Goal: Transaction & Acquisition: Purchase product/service

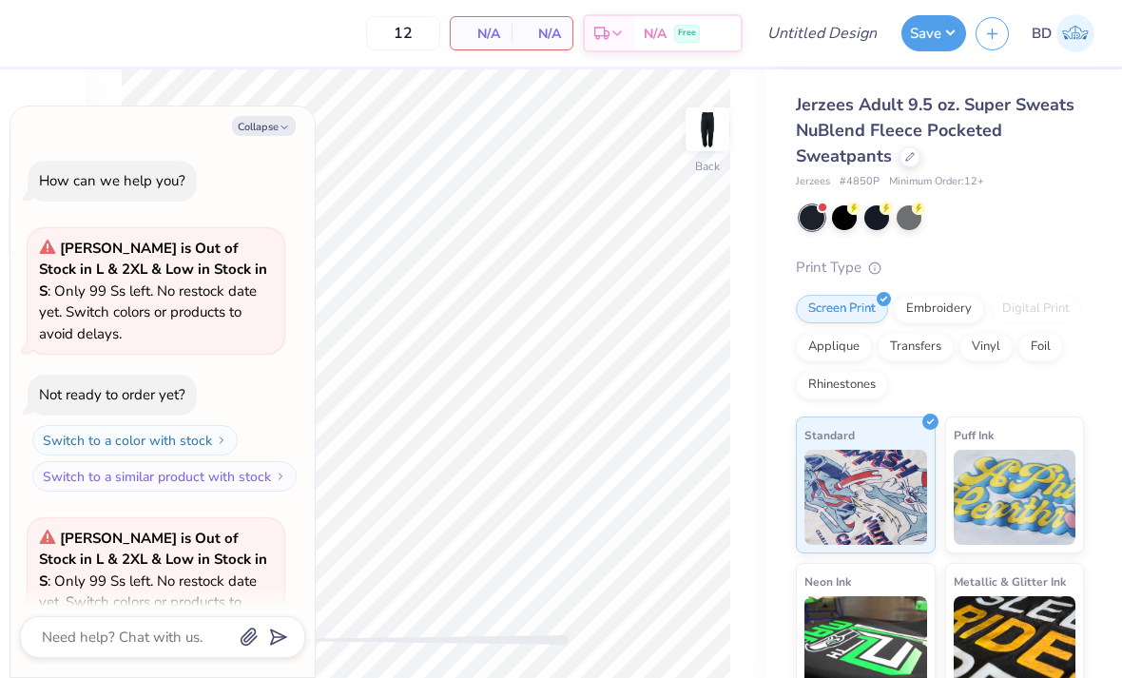
scroll to position [184, 0]
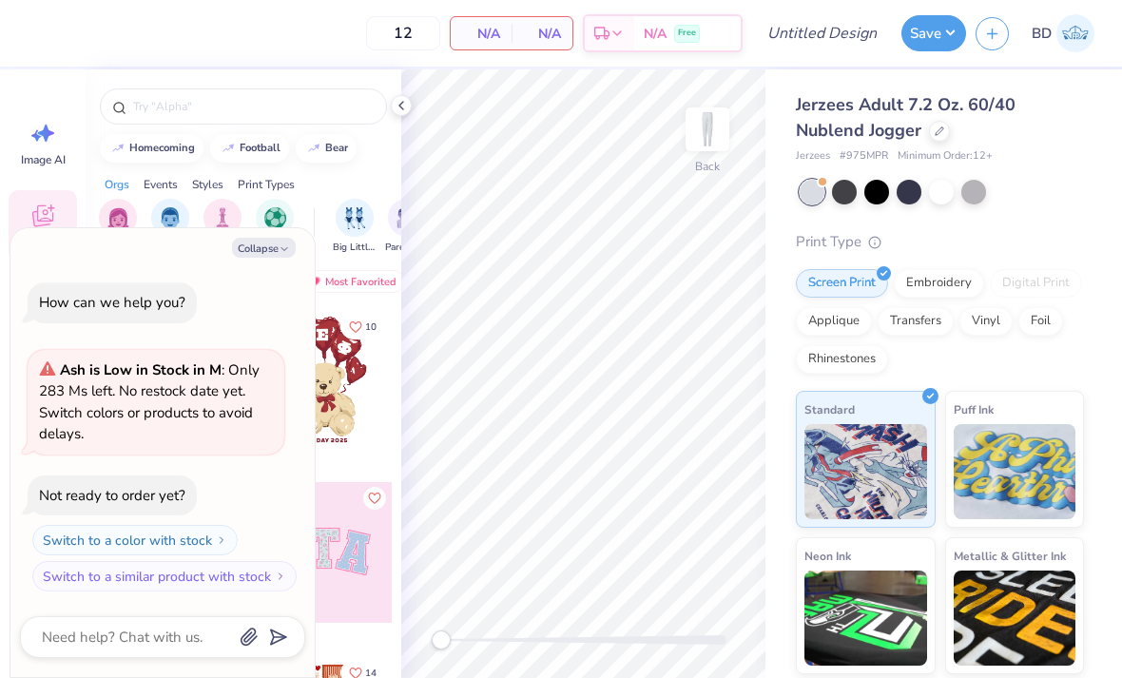
click at [843, 185] on div at bounding box center [844, 192] width 25 height 25
click at [260, 258] on button "Collapse" at bounding box center [264, 248] width 64 height 20
type textarea "x"
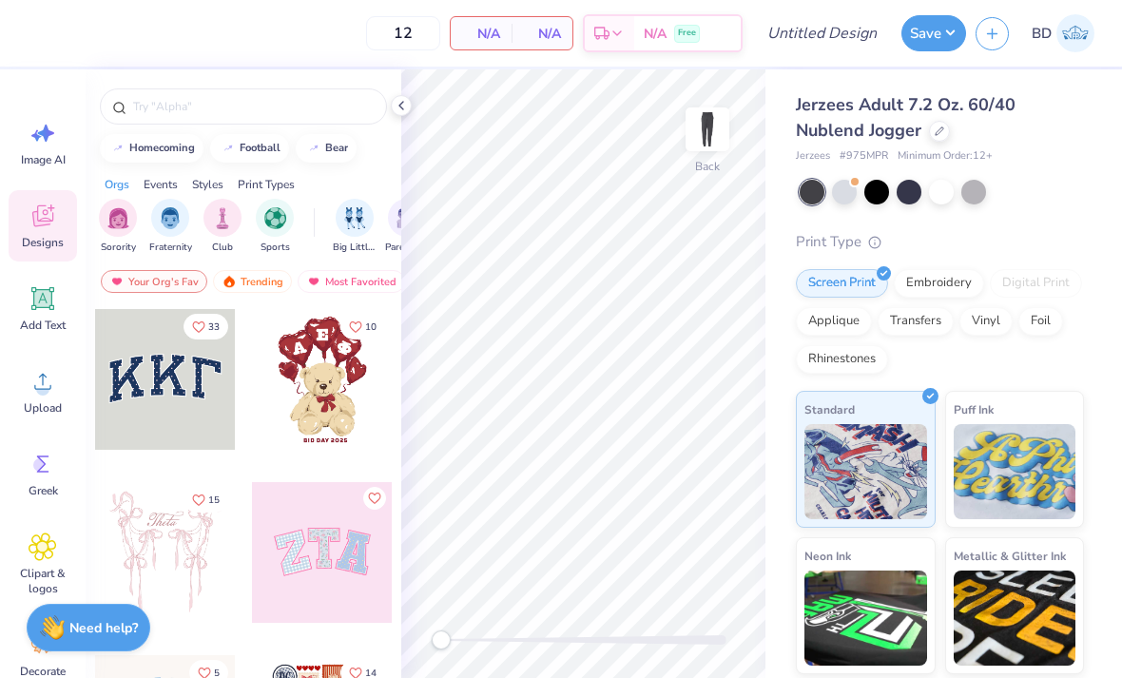
click at [902, 211] on div "Jerzees Adult 7.2 Oz. 60/40 Nublend Jogger Jerzees # 975MPR Minimum Order: 12 +…" at bounding box center [940, 456] width 288 height 729
click at [886, 195] on div at bounding box center [877, 192] width 25 height 25
click at [929, 197] on div at bounding box center [941, 192] width 25 height 25
click at [974, 199] on div at bounding box center [974, 192] width 25 height 25
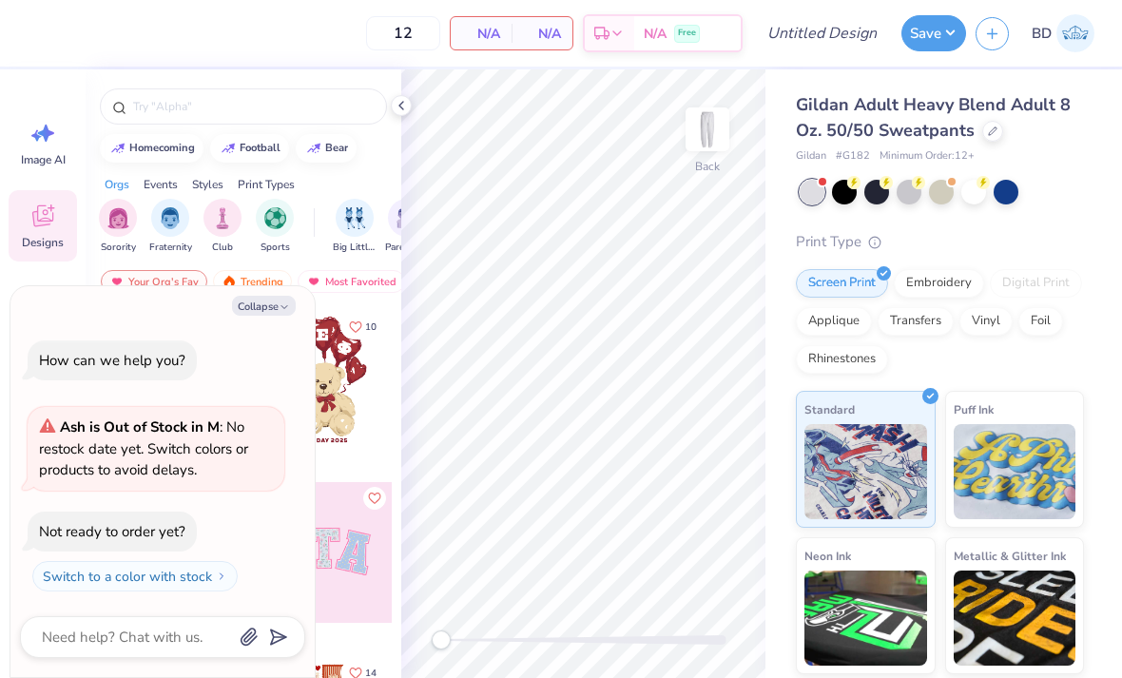
click at [396, 123] on div at bounding box center [244, 101] width 316 height 65
click at [408, 109] on icon at bounding box center [401, 105] width 15 height 15
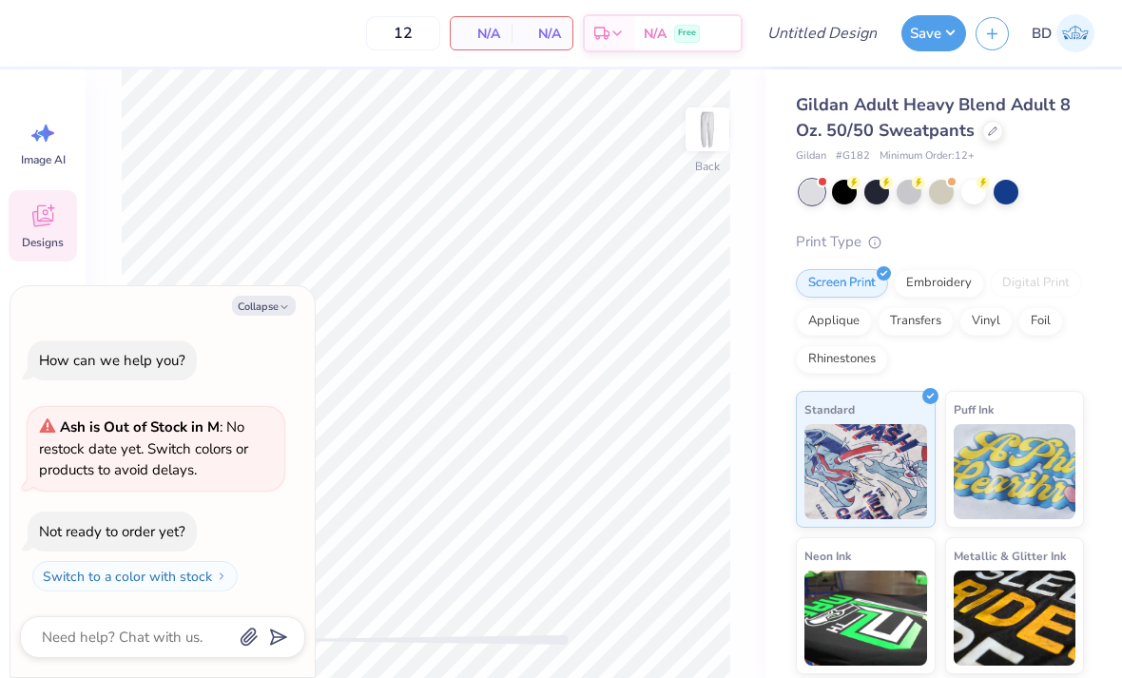
click at [849, 195] on div at bounding box center [844, 192] width 25 height 25
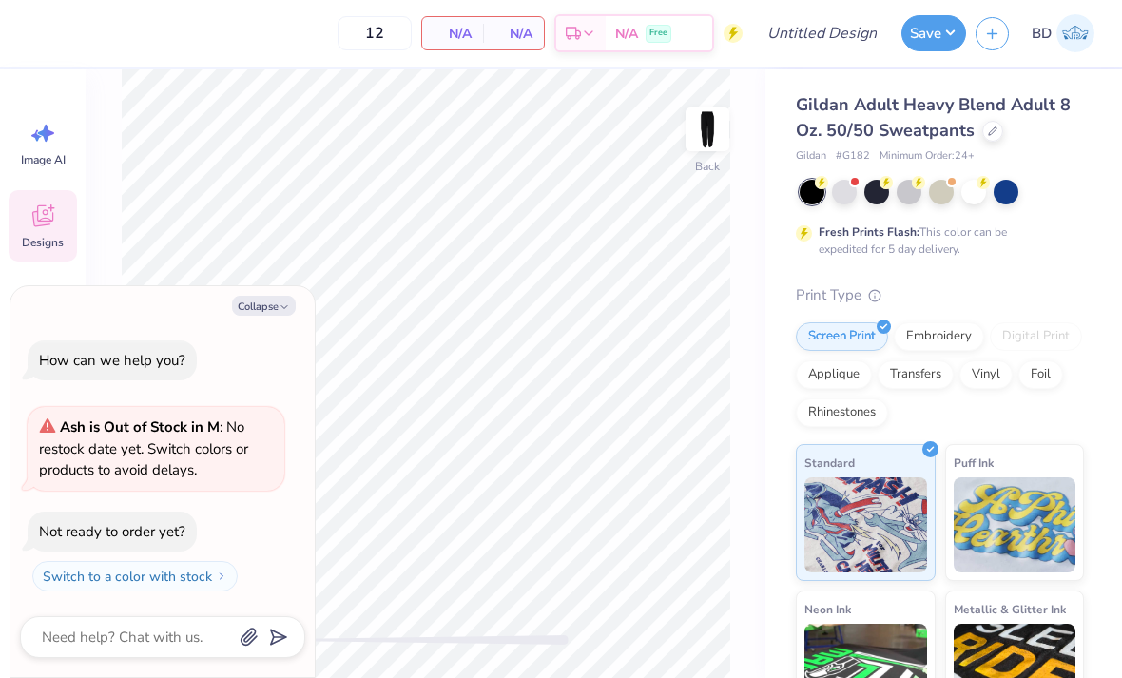
click at [883, 190] on div at bounding box center [877, 192] width 25 height 25
click at [912, 198] on div at bounding box center [909, 192] width 25 height 25
click at [941, 191] on div at bounding box center [941, 192] width 25 height 25
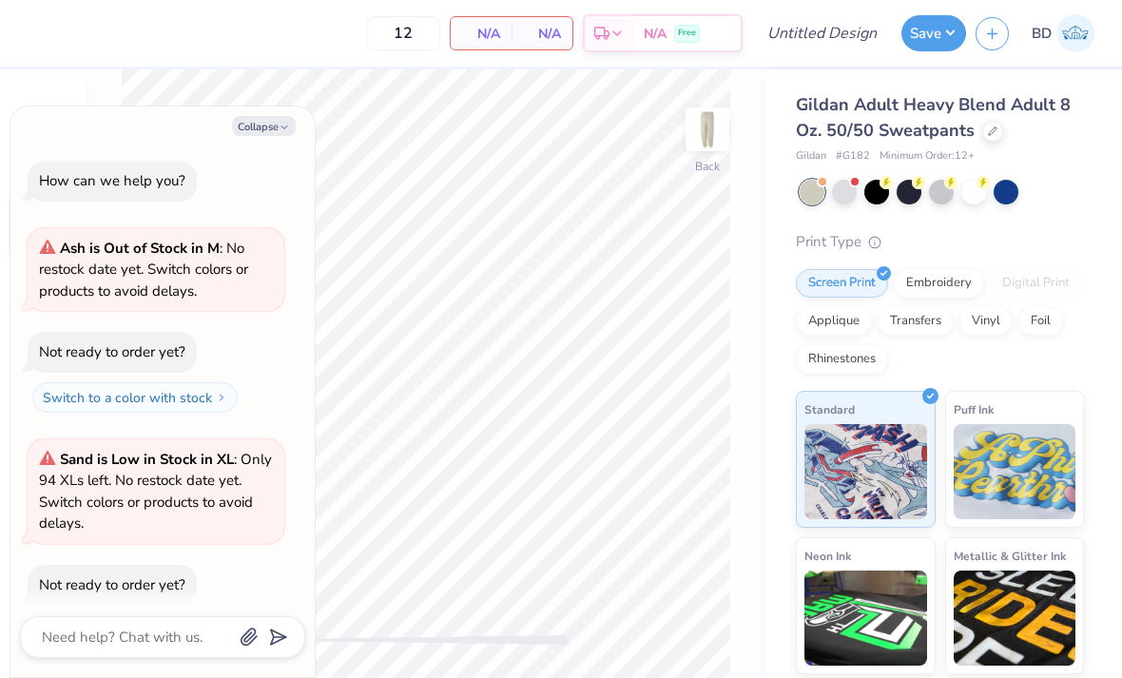
scroll to position [85, 0]
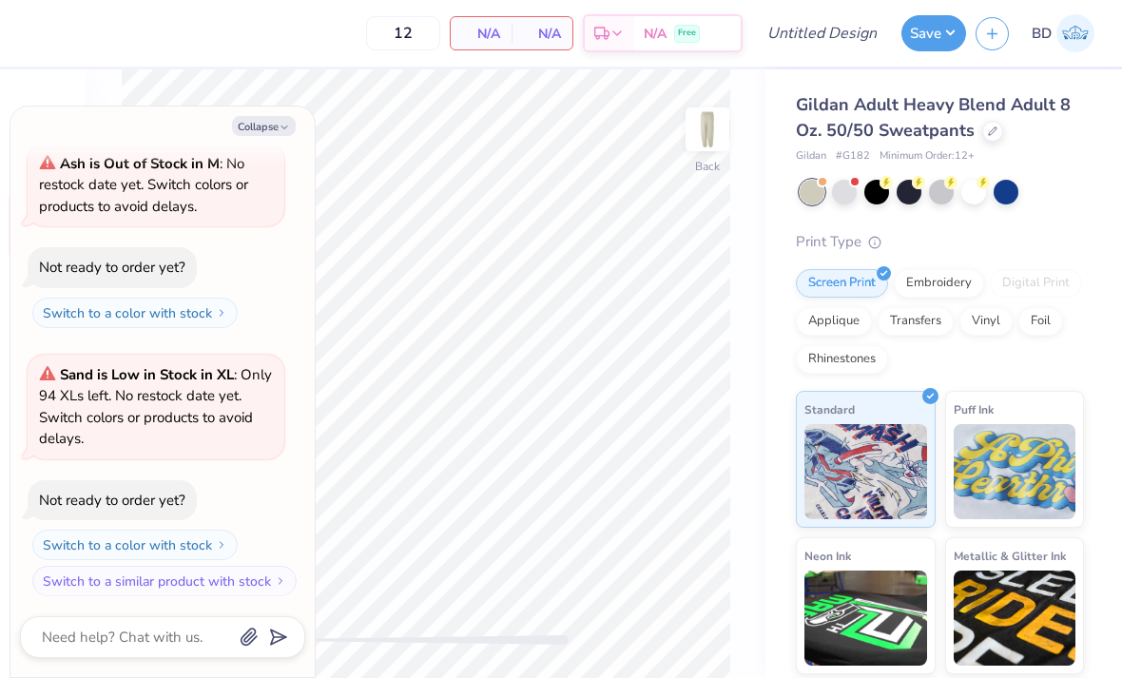
click at [974, 196] on div at bounding box center [974, 192] width 25 height 25
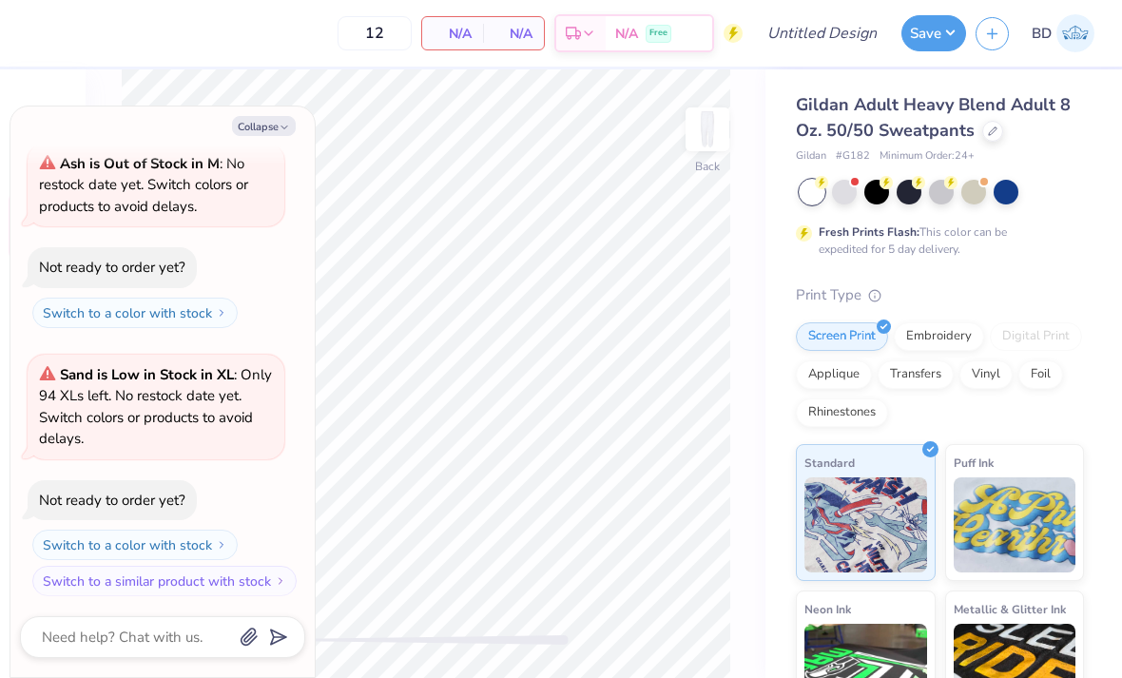
click at [1008, 196] on div at bounding box center [1006, 192] width 25 height 25
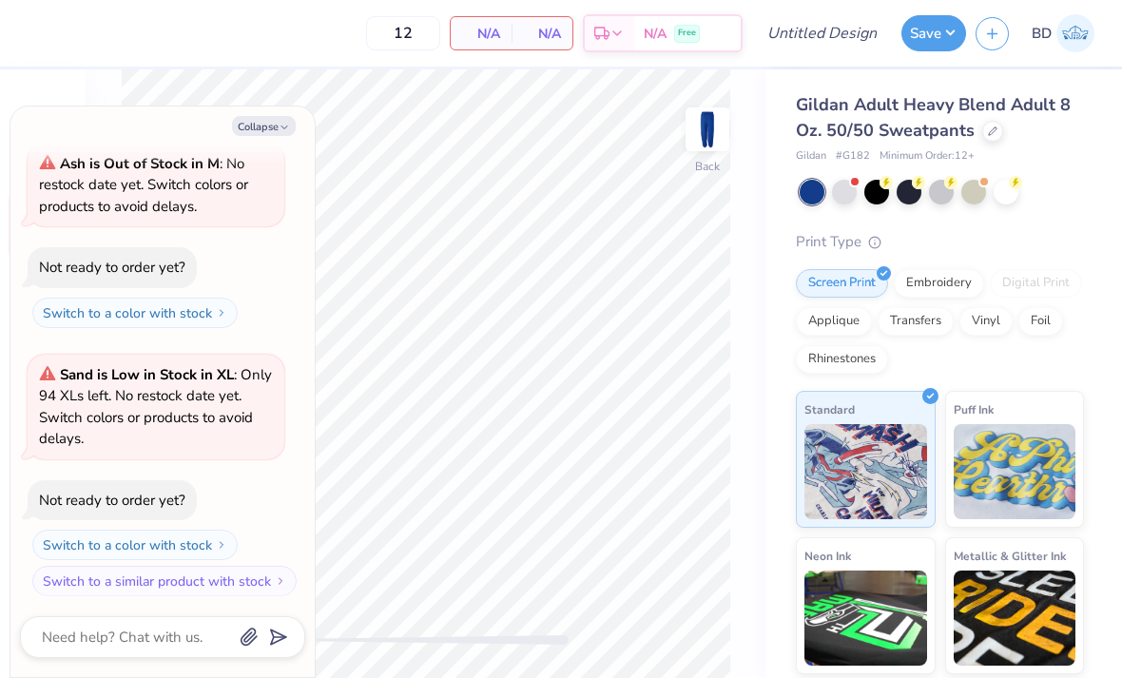
click at [848, 193] on div at bounding box center [844, 192] width 25 height 25
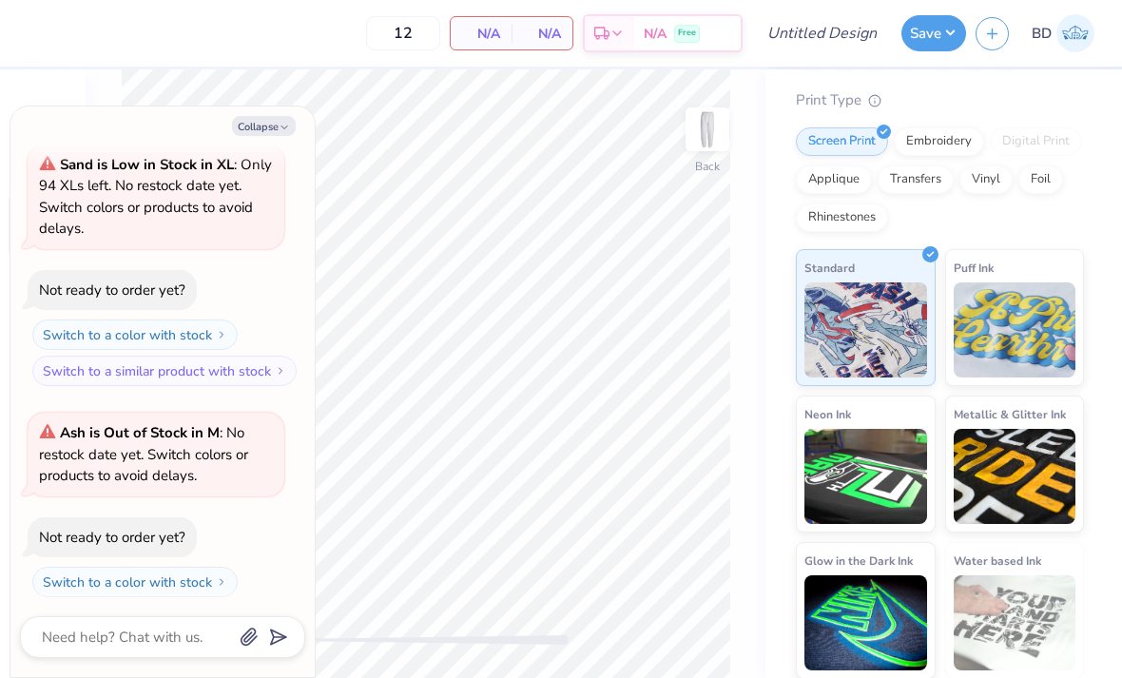
scroll to position [294, 0]
click at [258, 127] on button "Collapse" at bounding box center [264, 126] width 64 height 20
type textarea "x"
